Goal: Find specific page/section: Find specific page/section

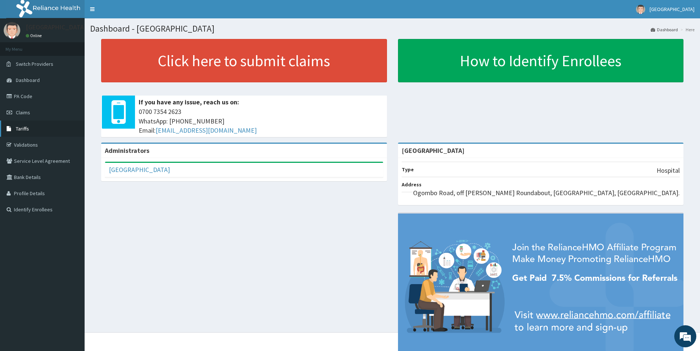
click at [34, 130] on link "Tariffs" at bounding box center [42, 129] width 85 height 16
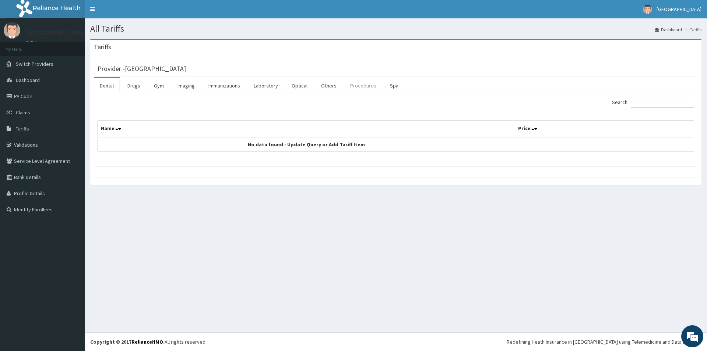
click at [360, 86] on link "Procedures" at bounding box center [363, 85] width 38 height 15
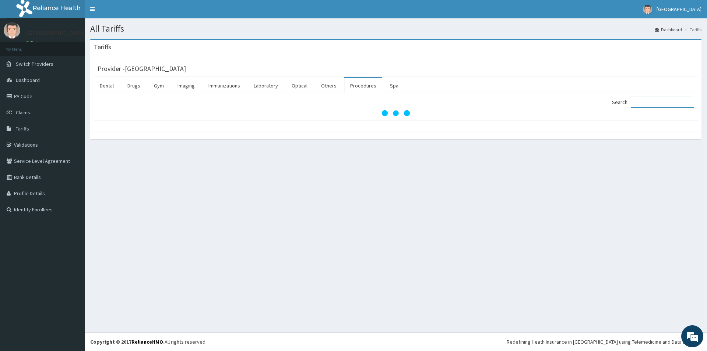
click at [649, 103] on input "Search:" at bounding box center [661, 102] width 63 height 11
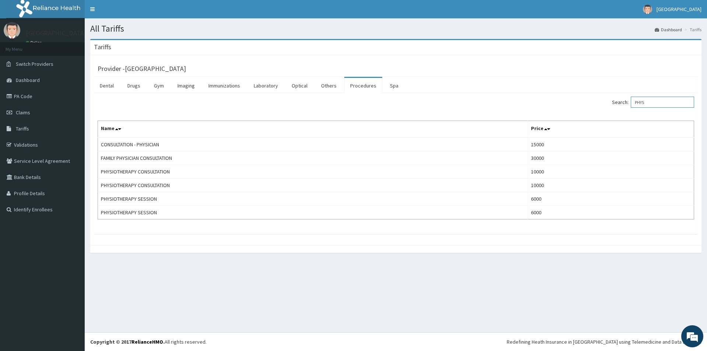
type input "PHYS"
